Goal: Connect with others: Connect with others

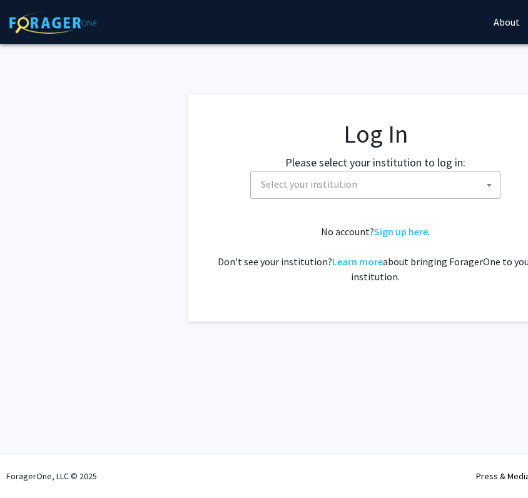
select select
click at [385, 188] on span "Select your institution" at bounding box center [378, 184] width 244 height 26
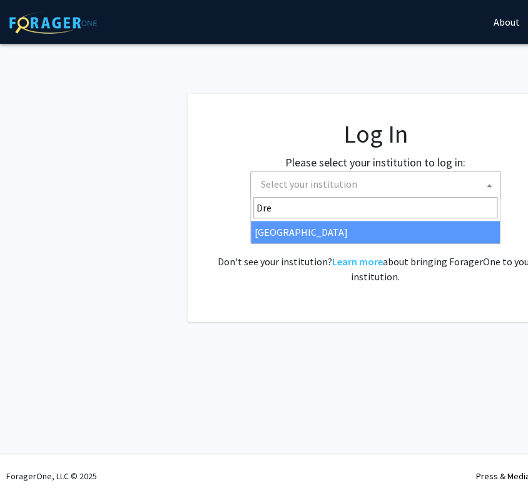
type input "Dre"
select select "6"
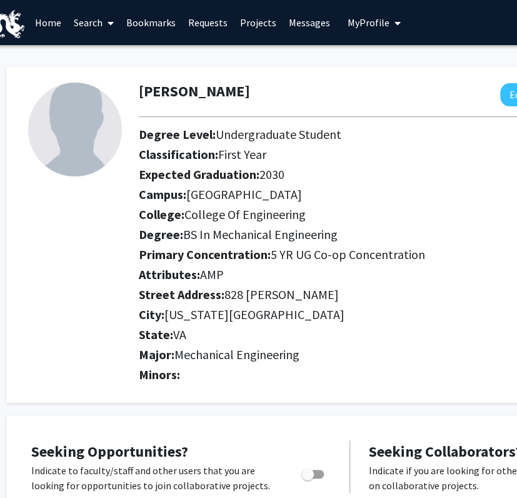
scroll to position [0, 28]
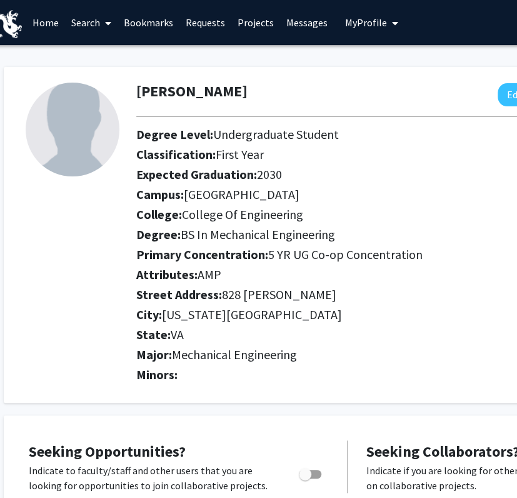
click at [255, 23] on link "Projects" at bounding box center [255, 23] width 49 height 44
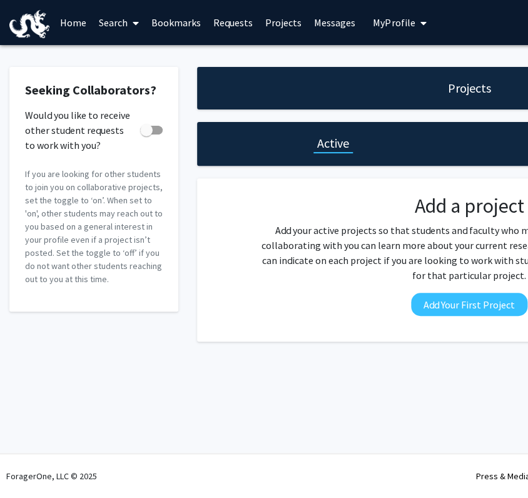
click at [248, 21] on link "Requests" at bounding box center [233, 23] width 52 height 44
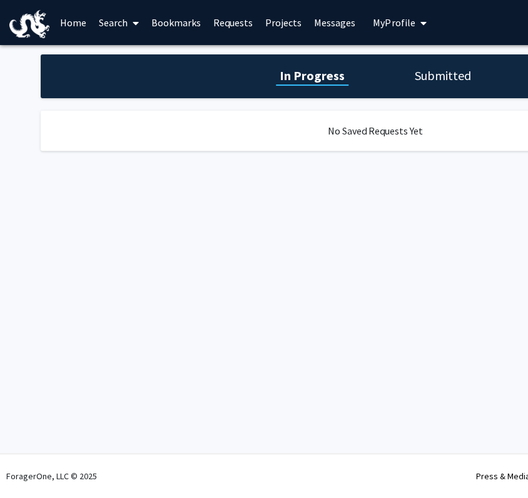
click at [189, 22] on link "Bookmarks" at bounding box center [176, 23] width 62 height 44
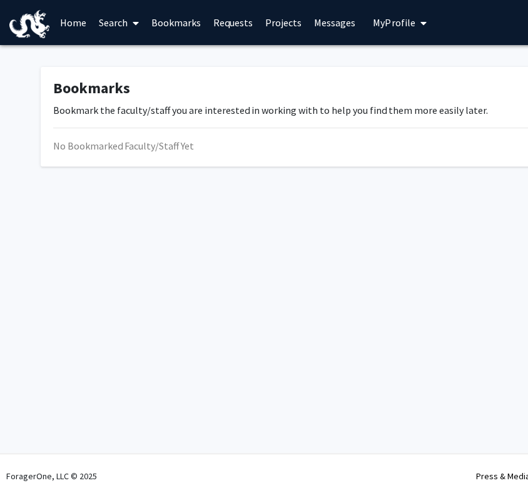
click at [125, 22] on link "Search" at bounding box center [119, 23] width 53 height 44
click at [145, 58] on span "Faculty/Staff" at bounding box center [139, 57] width 92 height 25
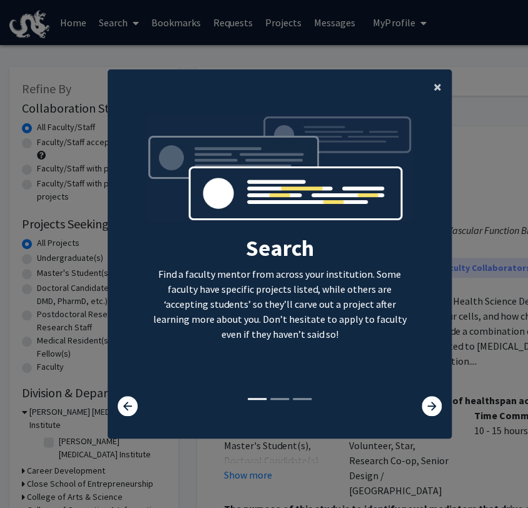
click at [434, 88] on span "×" at bounding box center [437, 86] width 8 height 19
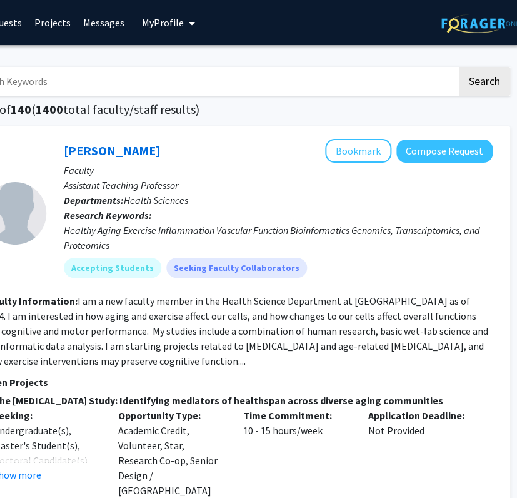
scroll to position [0, 223]
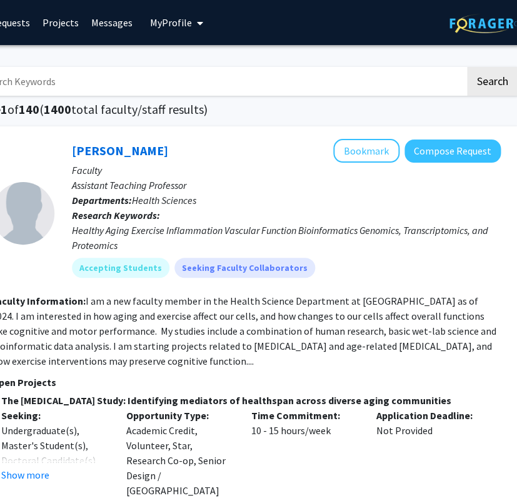
click at [224, 79] on input "Search Keywords" at bounding box center [219, 81] width 491 height 29
type input "mechanical engineering"
click at [471, 83] on button "Search" at bounding box center [492, 81] width 51 height 29
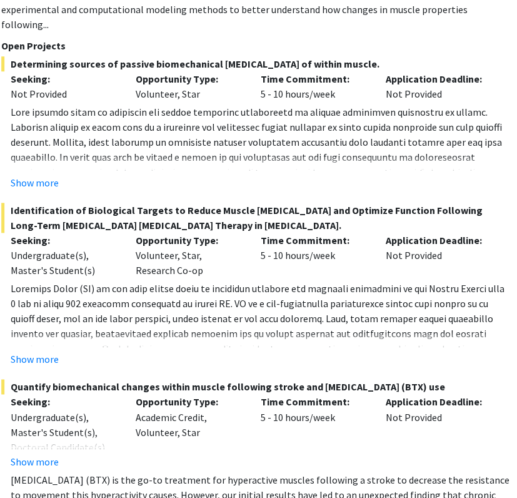
scroll to position [1914, 213]
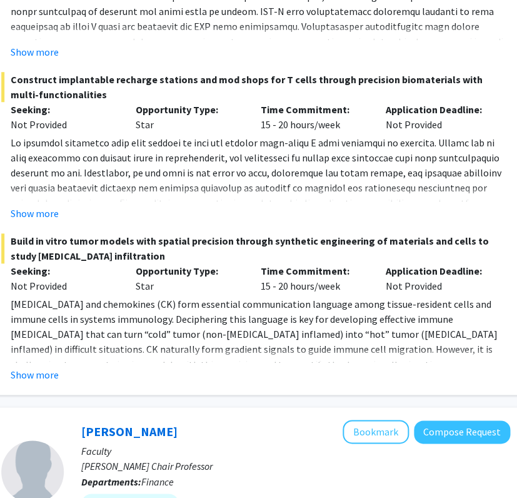
scroll to position [3430, 213]
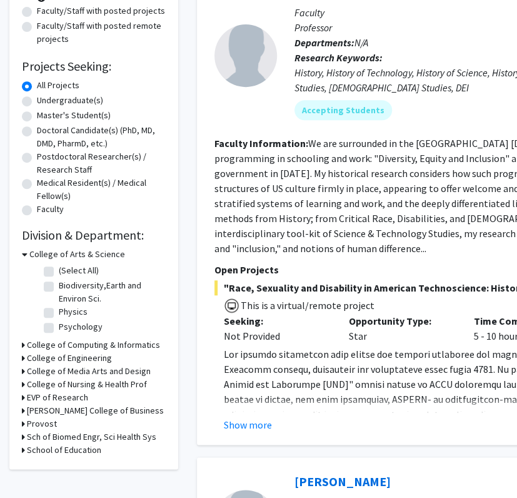
scroll to position [163, 0]
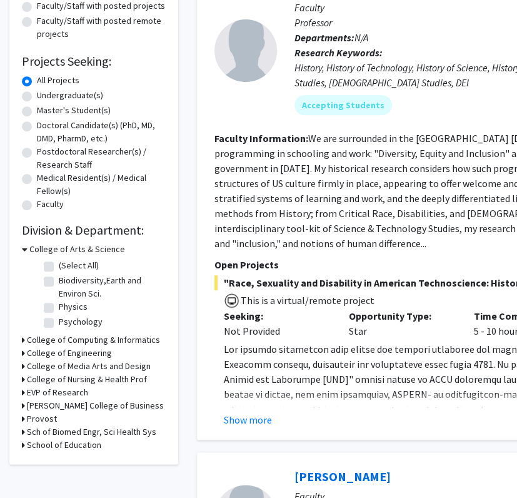
click at [38, 243] on h3 "College of Arts & Science" at bounding box center [77, 249] width 96 height 13
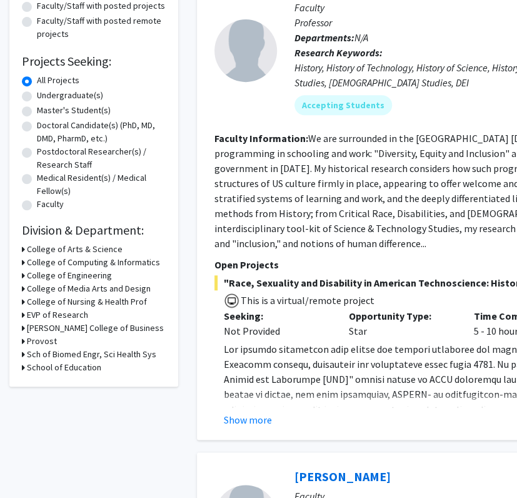
click at [70, 269] on h3 "College of Engineering" at bounding box center [69, 275] width 85 height 13
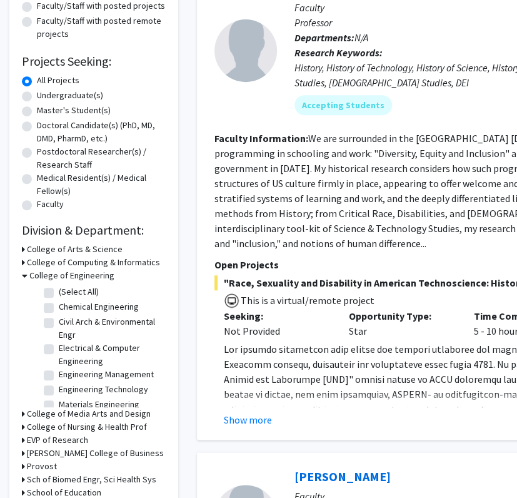
scroll to position [25, 0]
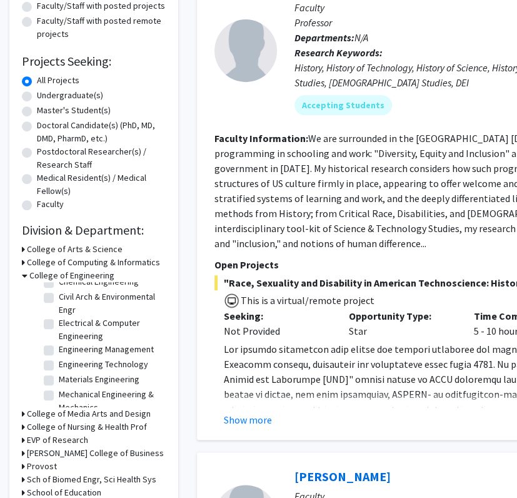
click at [74, 388] on label "Mechanical Engineering & Mechanics" at bounding box center [111, 401] width 104 height 26
click at [67, 388] on input "Mechanical Engineering & Mechanics" at bounding box center [63, 392] width 8 height 8
checkbox input "true"
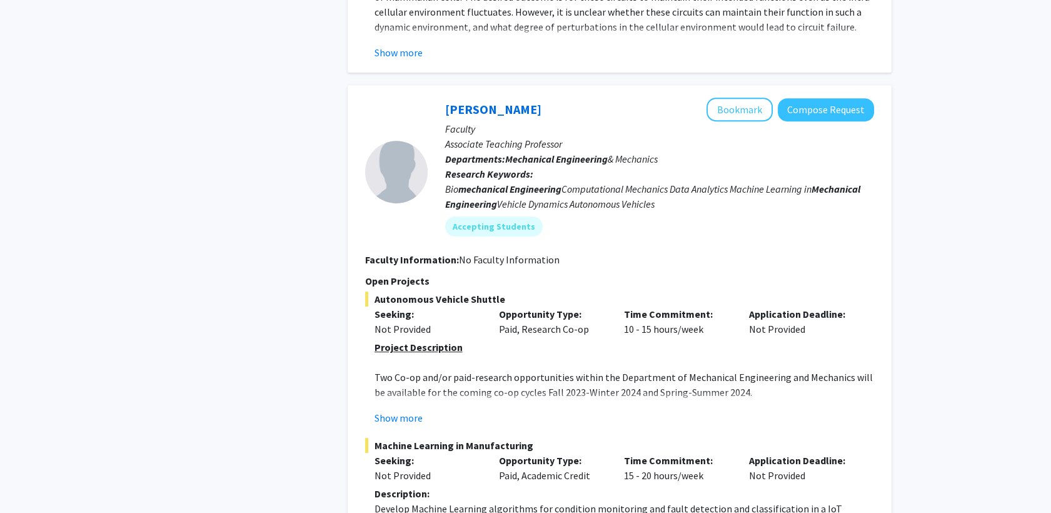
scroll to position [1155, 0]
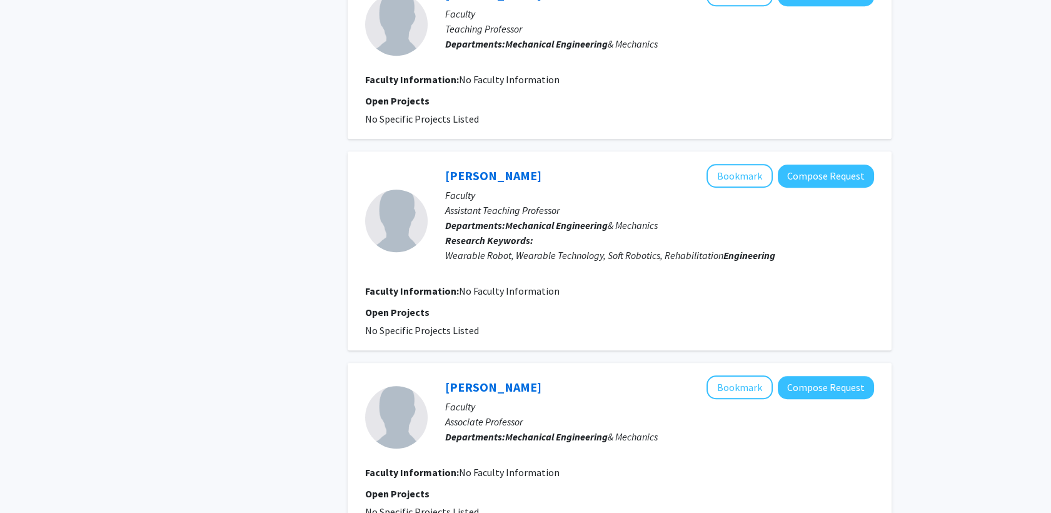
scroll to position [2327, 0]
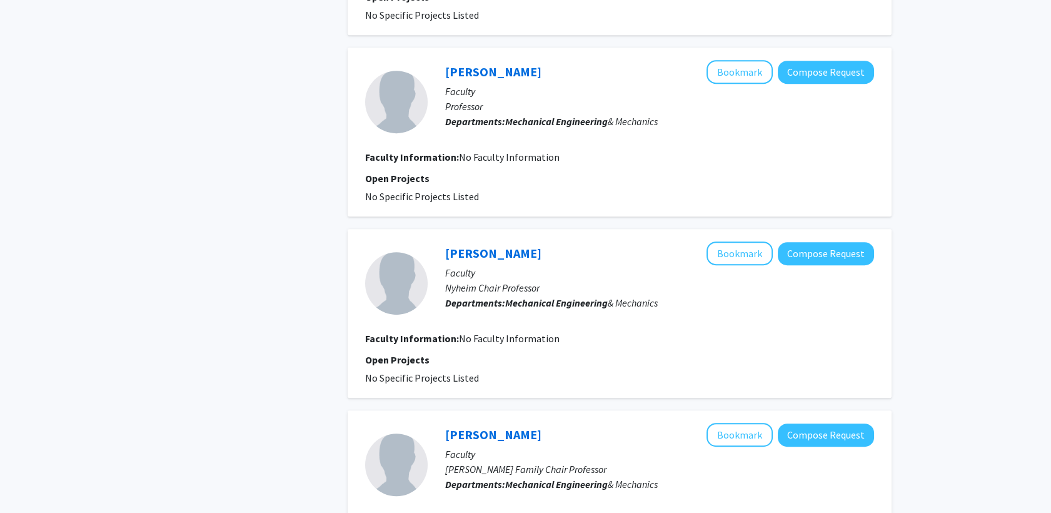
scroll to position [1379, 0]
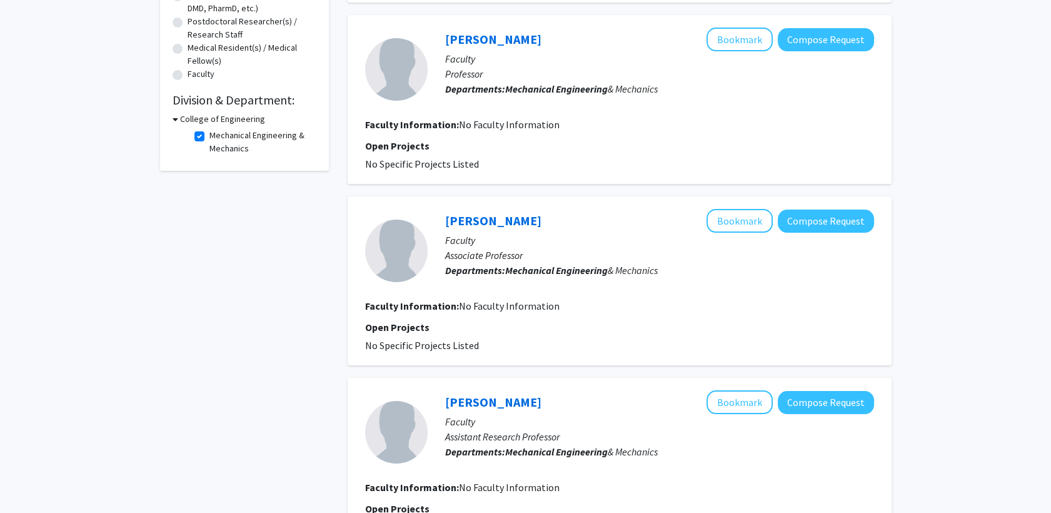
scroll to position [393, 0]
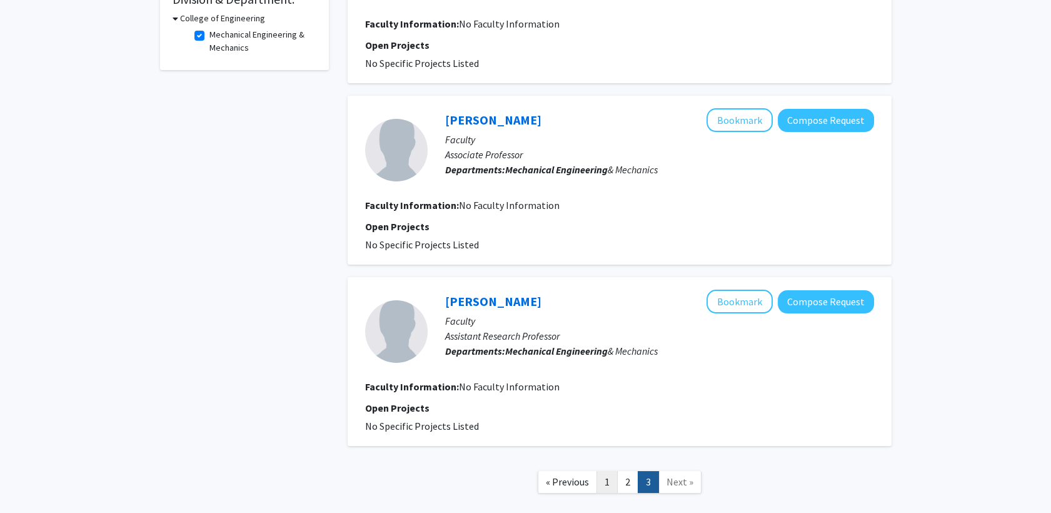
click at [527, 471] on link "1" at bounding box center [606, 482] width 21 height 22
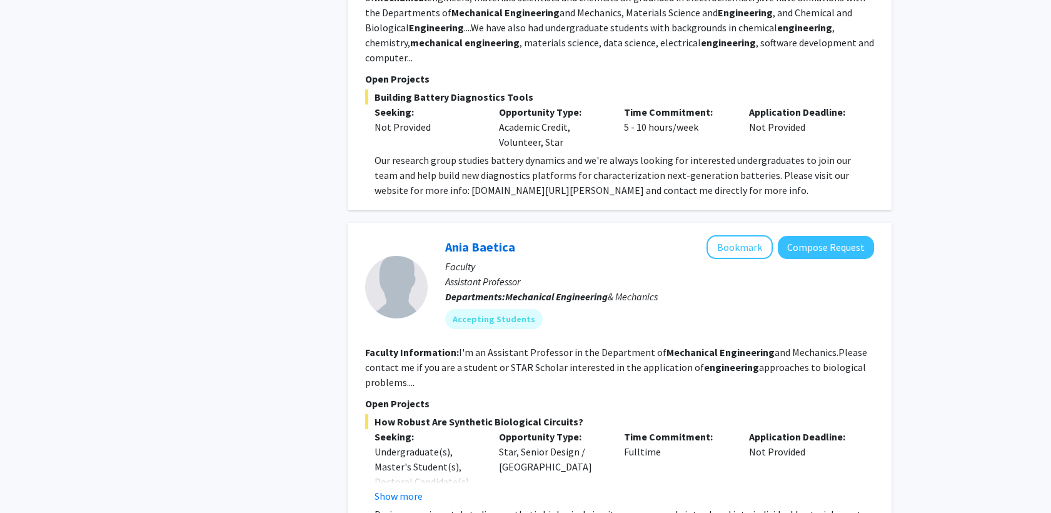
scroll to position [603, 0]
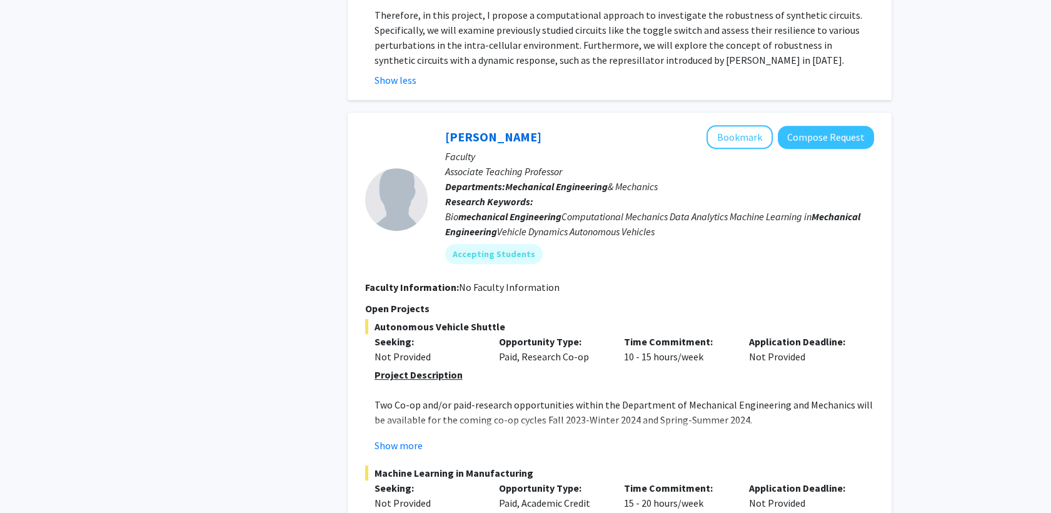
scroll to position [1177, 0]
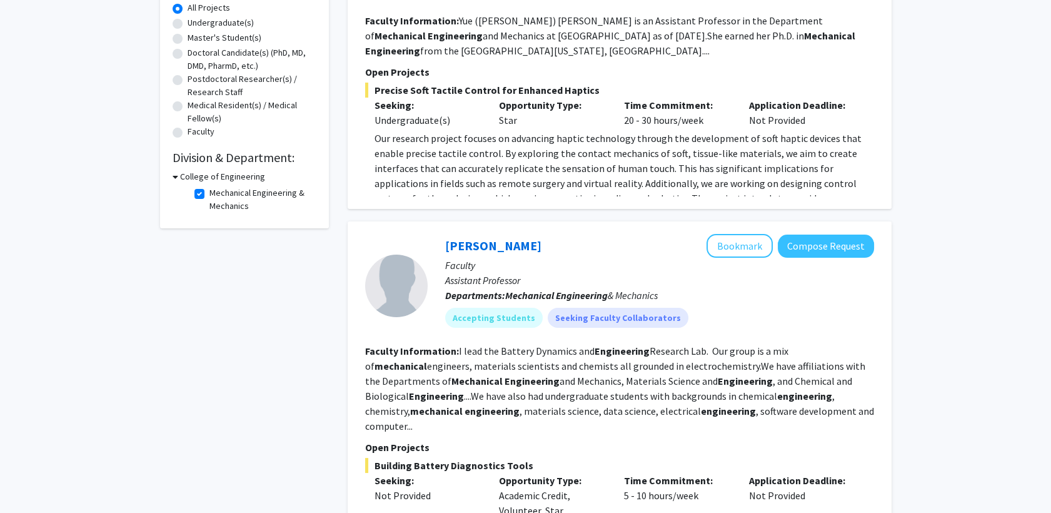
scroll to position [236, 0]
drag, startPoint x: 495, startPoint y: 248, endPoint x: 634, endPoint y: 249, distance: 138.8
click at [527, 287] on p "Departments: Mechanical Engineering & Mechanics" at bounding box center [659, 294] width 429 height 15
copy span "Mechanical Engineering & Mechanics"
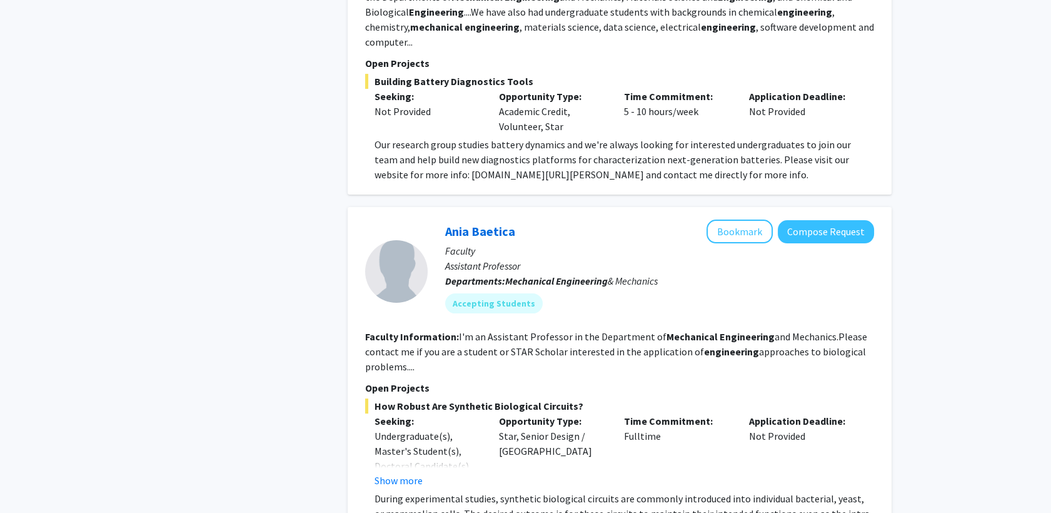
scroll to position [620, 0]
click at [393, 471] on button "Show more" at bounding box center [399, 478] width 48 height 15
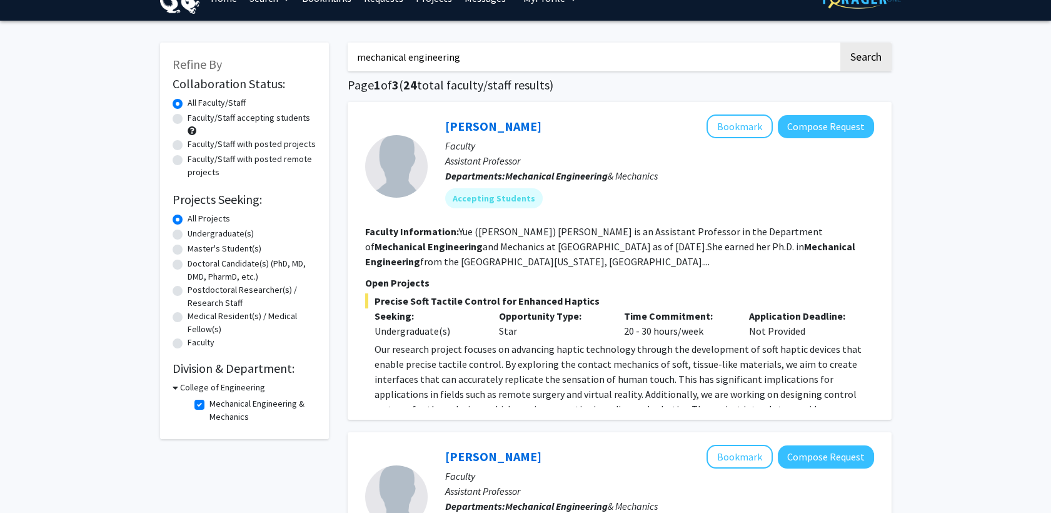
scroll to position [0, 0]
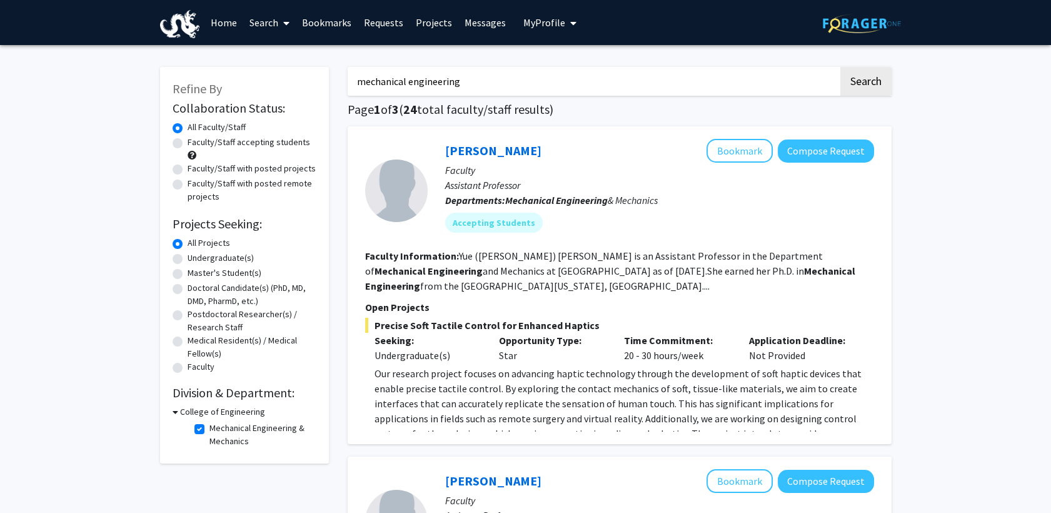
drag, startPoint x: 500, startPoint y: 83, endPoint x: 441, endPoint y: 83, distance: 58.1
click at [441, 83] on input "mechanical engineering" at bounding box center [593, 81] width 491 height 29
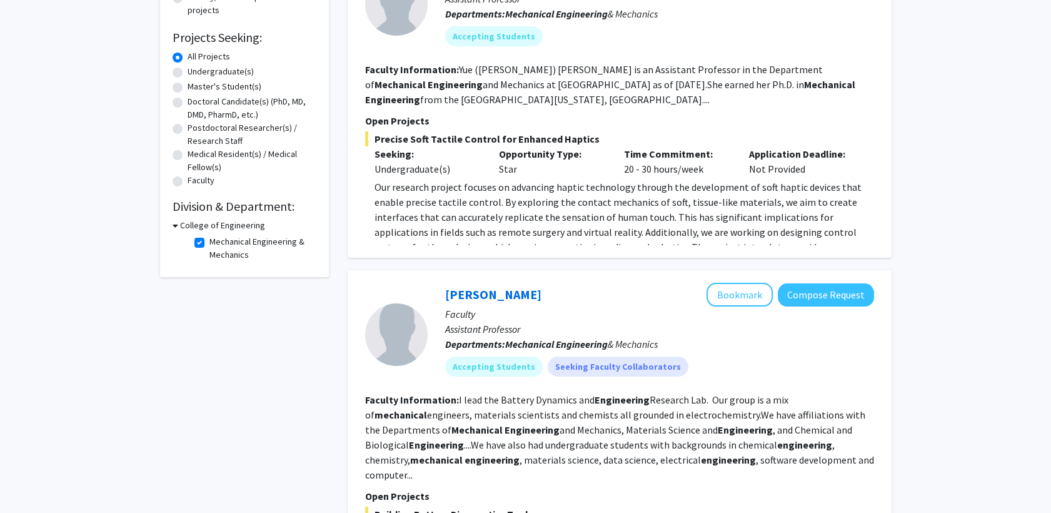
scroll to position [198, 0]
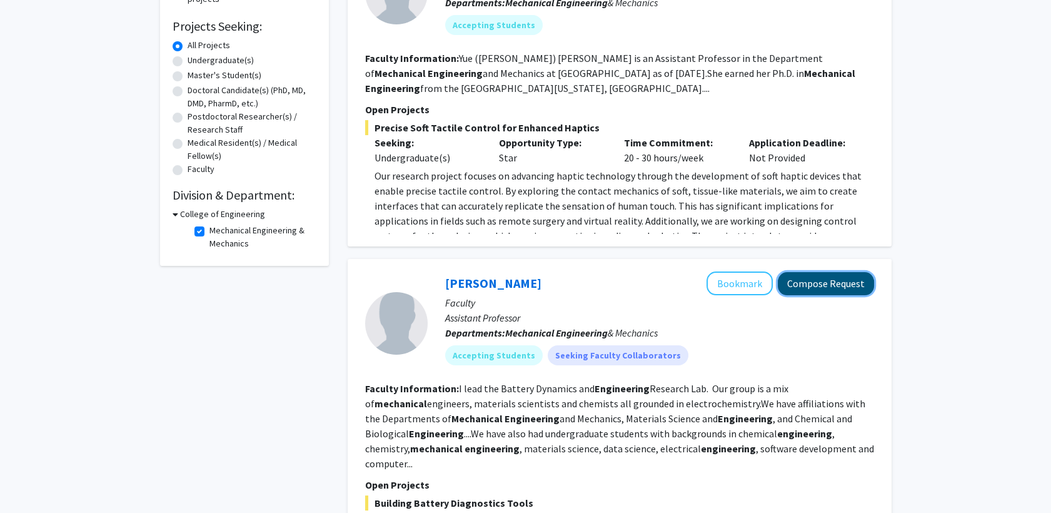
click at [527, 272] on button "Compose Request" at bounding box center [826, 283] width 96 height 23
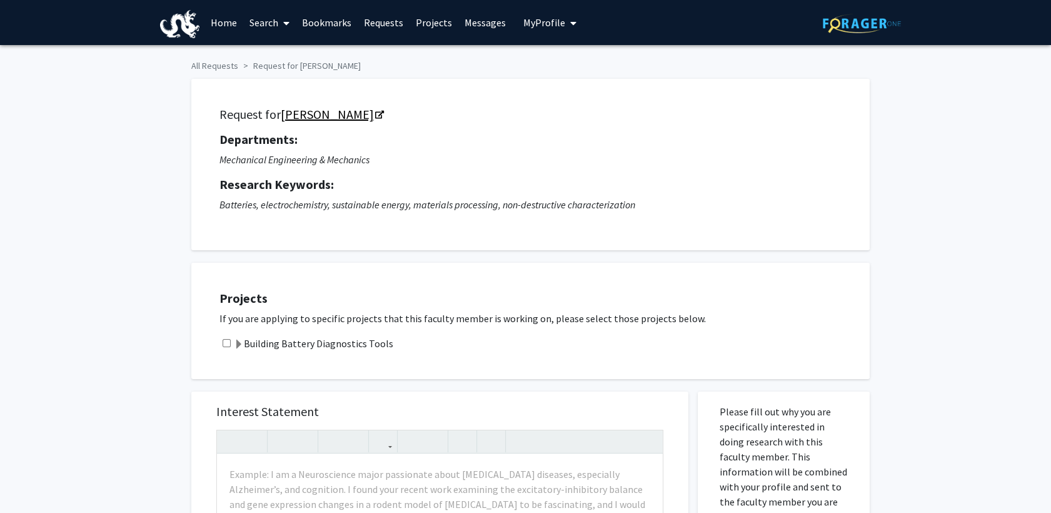
click at [336, 111] on link "[PERSON_NAME]" at bounding box center [332, 114] width 102 height 16
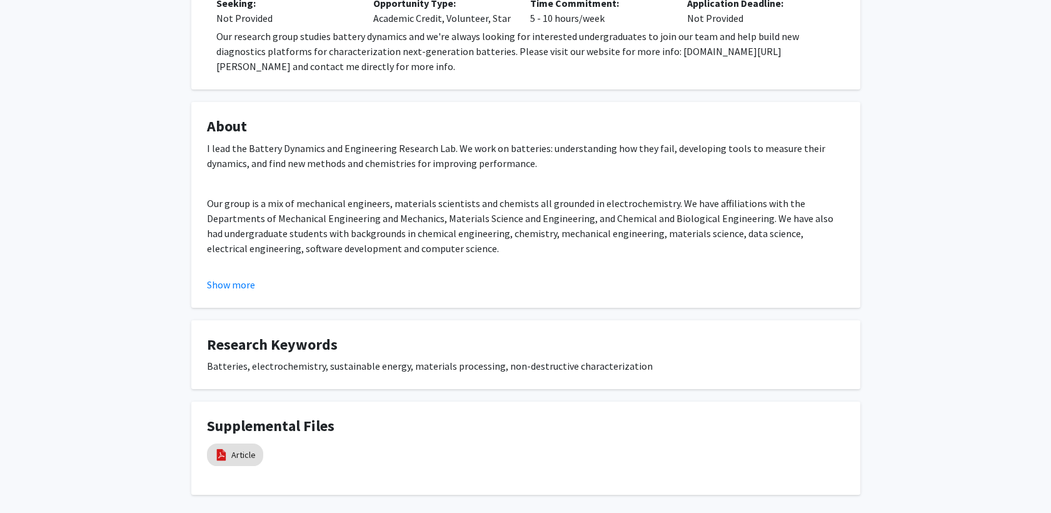
scroll to position [306, 0]
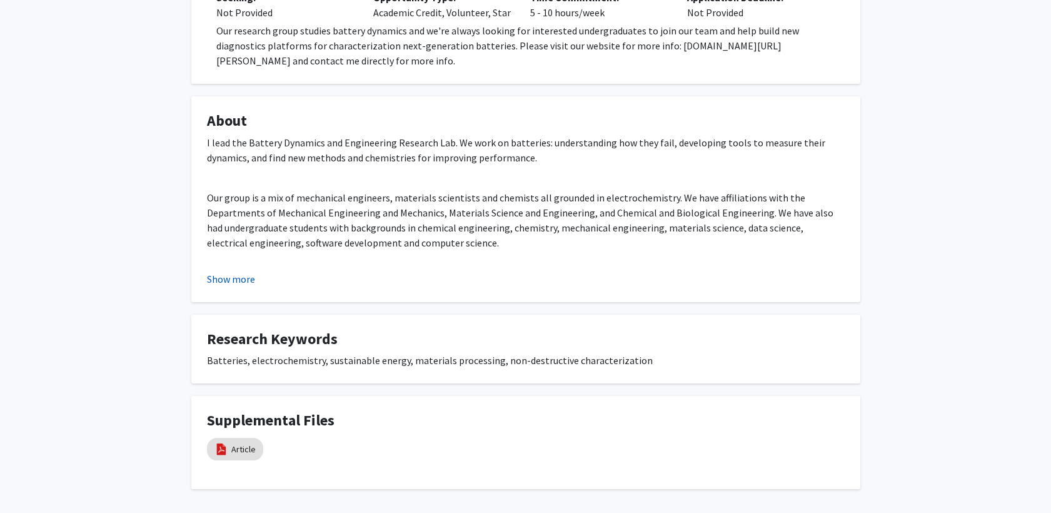
click at [225, 271] on button "Show more" at bounding box center [231, 278] width 48 height 15
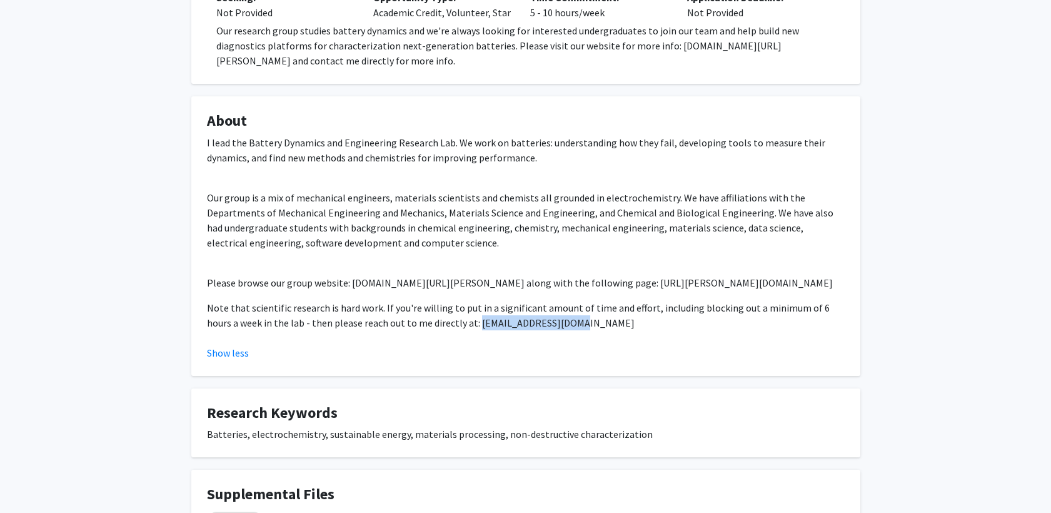
drag, startPoint x: 331, startPoint y: 254, endPoint x: 418, endPoint y: 259, distance: 86.5
click at [418, 300] on p "Note that scientific research is hard work. If you're willing to put in a signi…" at bounding box center [526, 315] width 638 height 30
copy p "[EMAIL_ADDRESS][DOMAIN_NAME]"
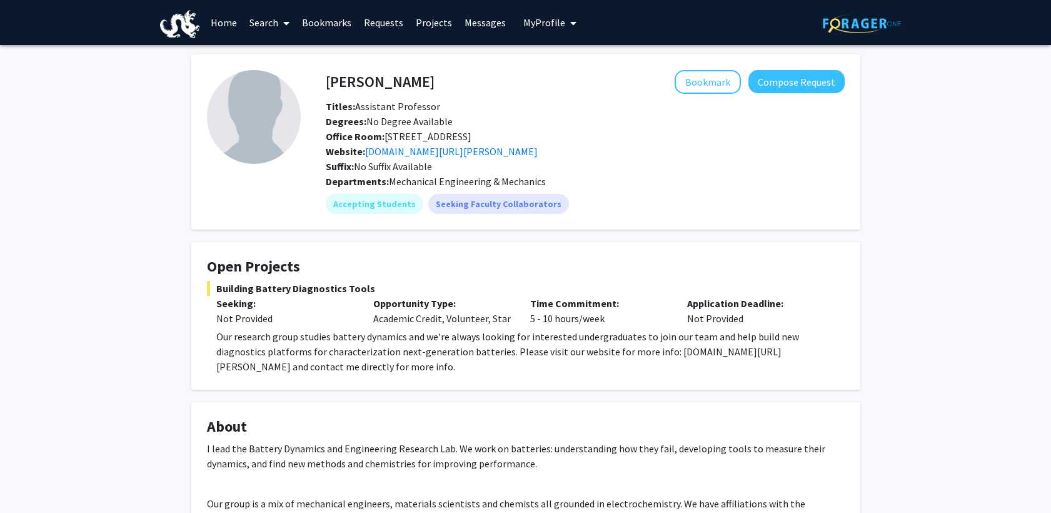
scroll to position [0, 0]
drag, startPoint x: 316, startPoint y: 311, endPoint x: 378, endPoint y: 316, distance: 62.7
click at [378, 329] on p "Our research group studies battery dynamics and we're always looking for intere…" at bounding box center [530, 351] width 628 height 45
copy p "battery dynamics"
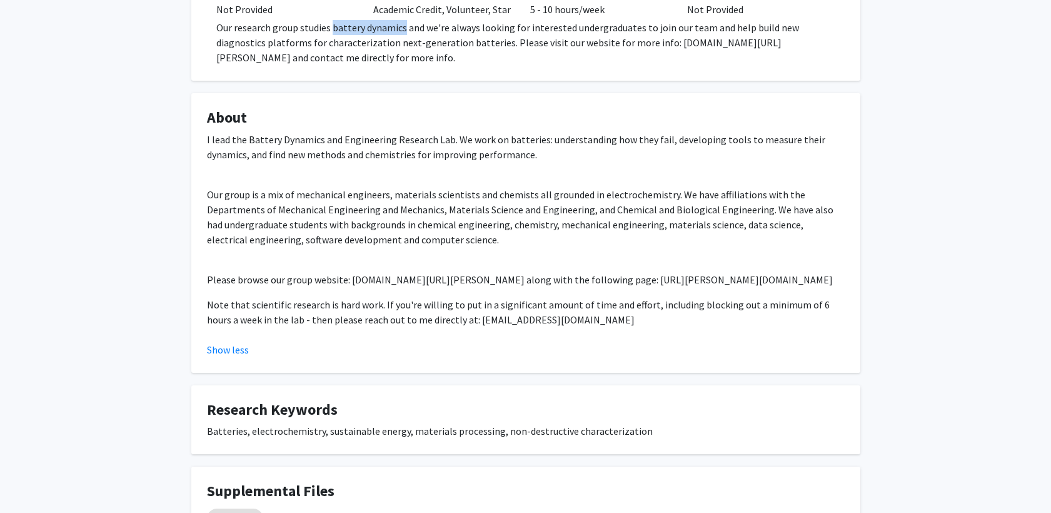
scroll to position [354, 0]
